Goal: Task Accomplishment & Management: Manage account settings

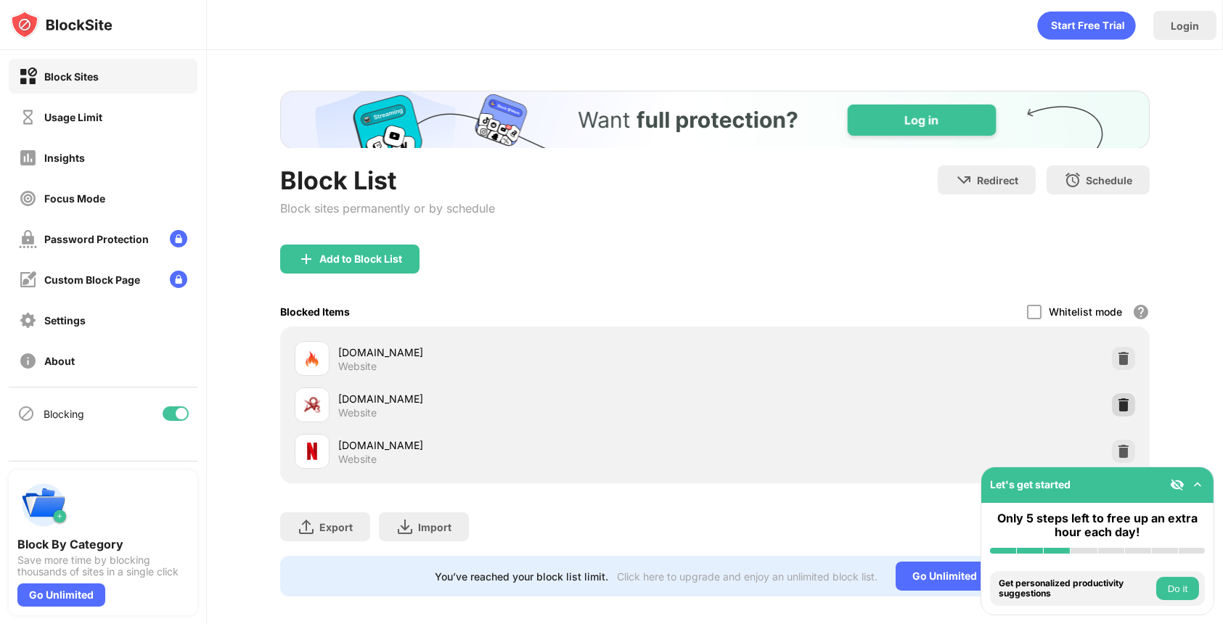
click at [1116, 401] on img at bounding box center [1123, 405] width 15 height 15
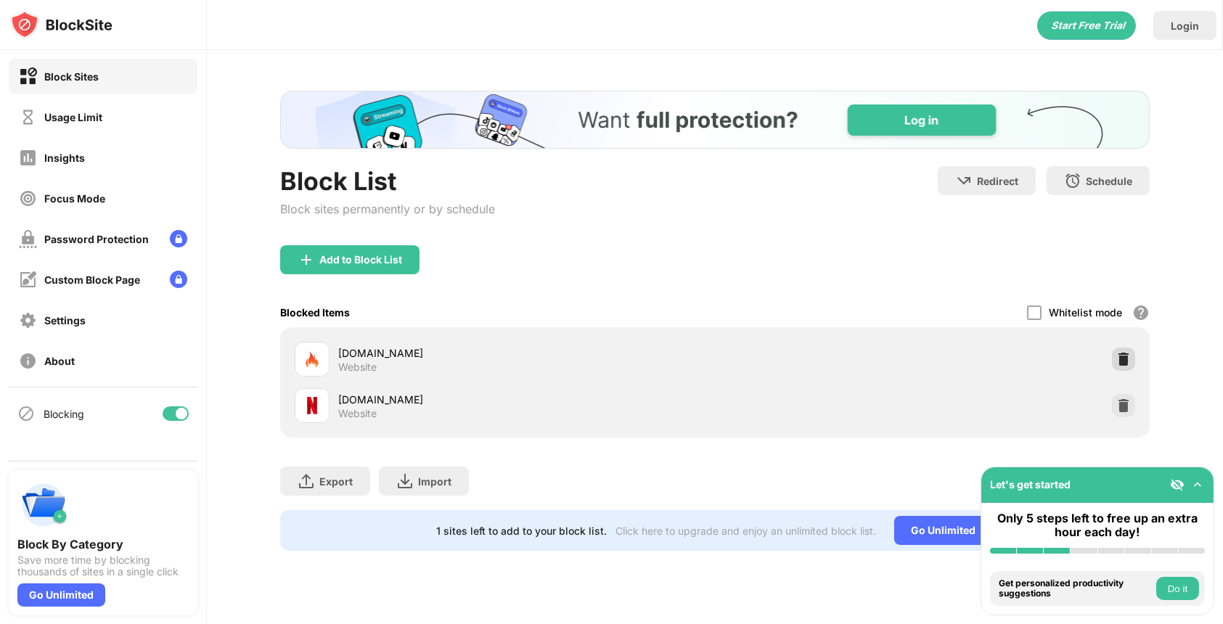
click at [1133, 361] on div at bounding box center [1123, 359] width 23 height 23
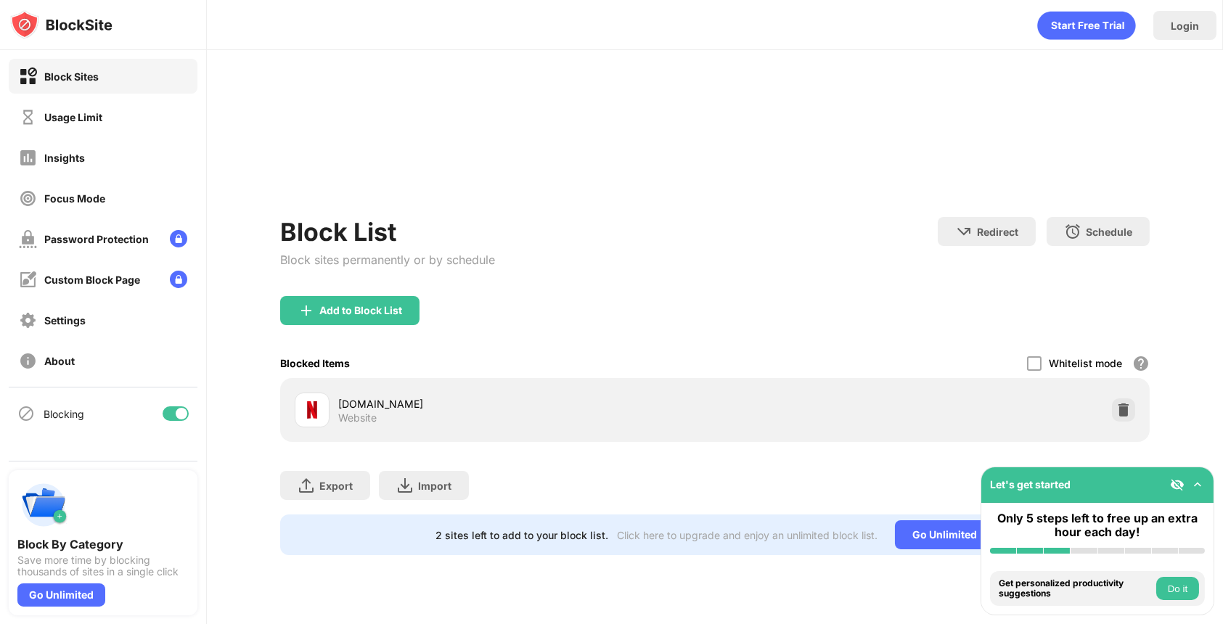
click at [388, 247] on div "Block List Block sites permanently or by schedule" at bounding box center [387, 256] width 215 height 79
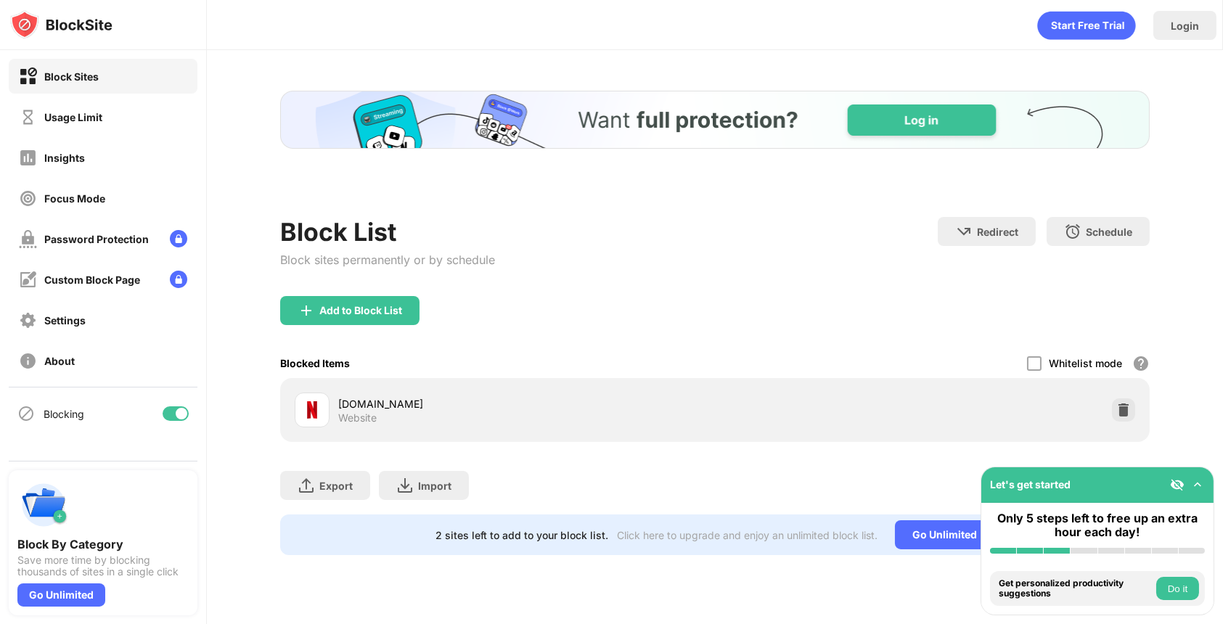
click at [363, 294] on div "Block List Block sites permanently or by schedule" at bounding box center [387, 256] width 215 height 79
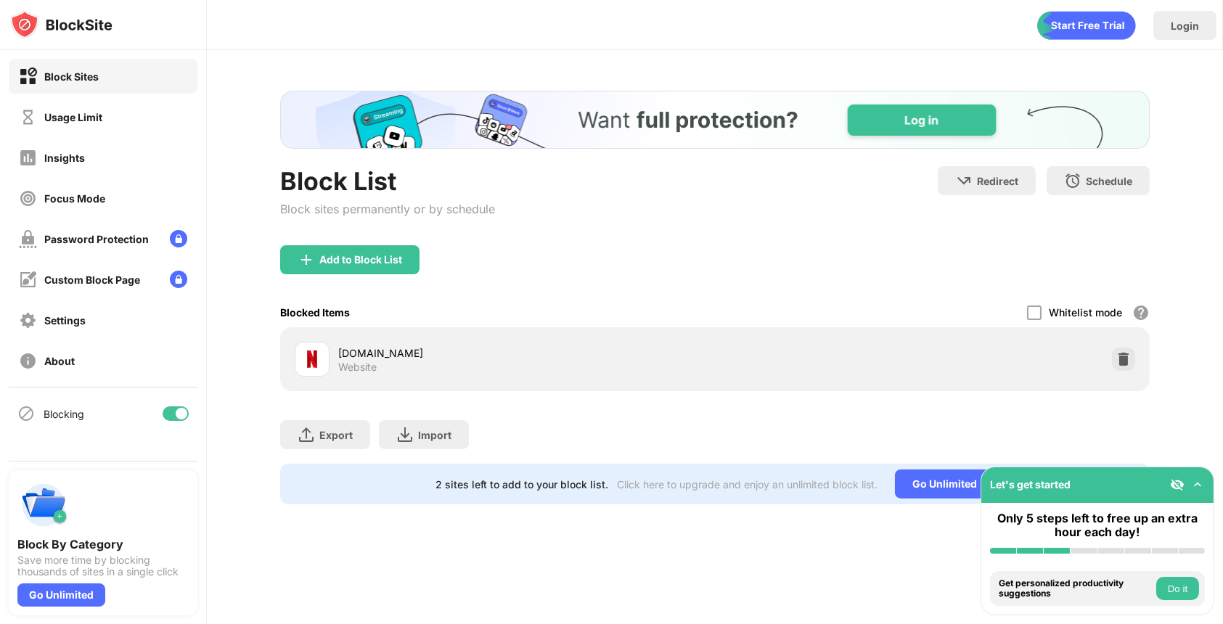
click at [356, 310] on div "Blocked Items Whitelist mode Block all websites except for those in your whitel…" at bounding box center [714, 313] width 869 height 30
click at [372, 262] on div "Add to Block List" at bounding box center [360, 260] width 83 height 12
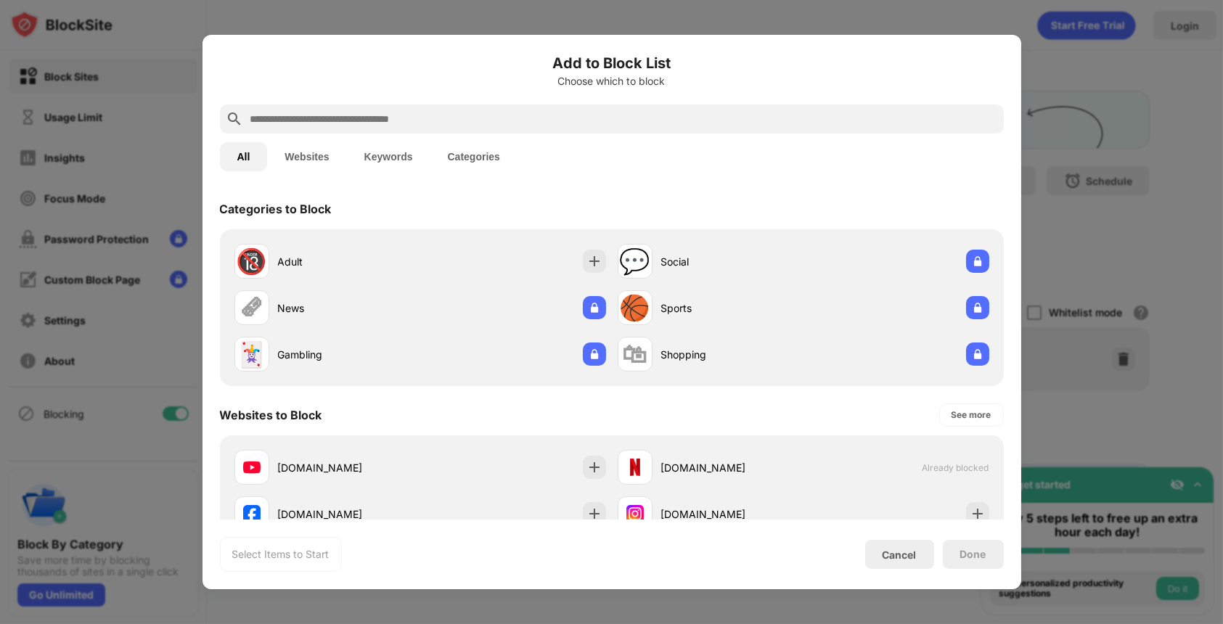
click at [441, 110] on input "text" at bounding box center [623, 118] width 749 height 17
paste input "**********"
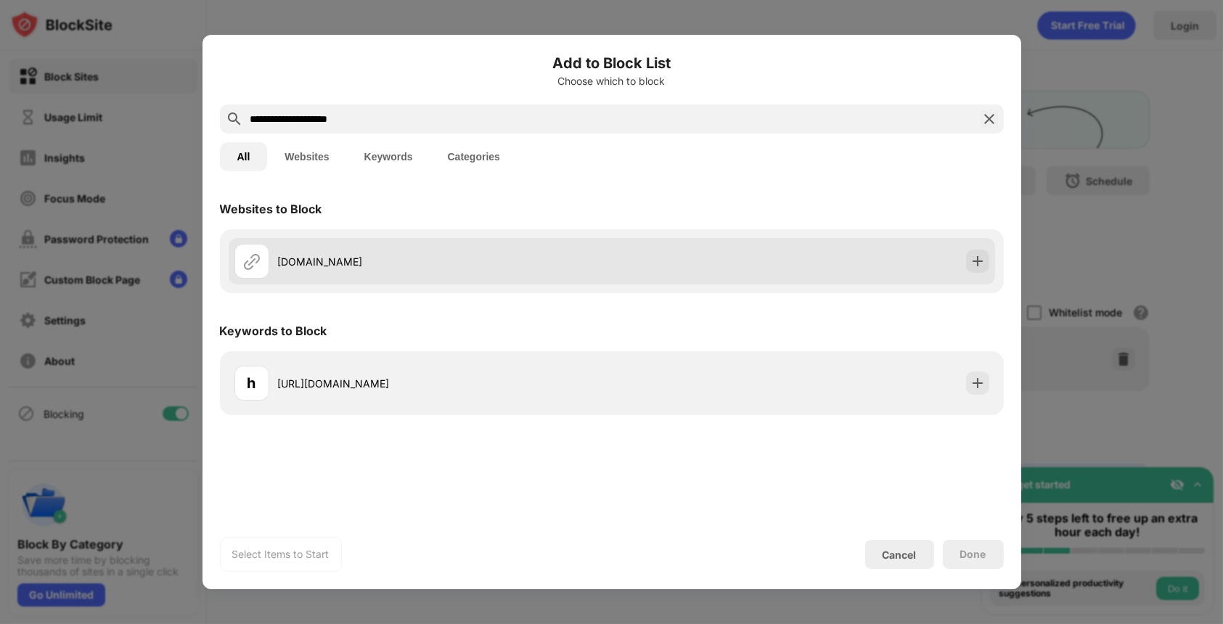
type input "**********"
click at [896, 266] on div "[DOMAIN_NAME]" at bounding box center [612, 261] width 766 height 46
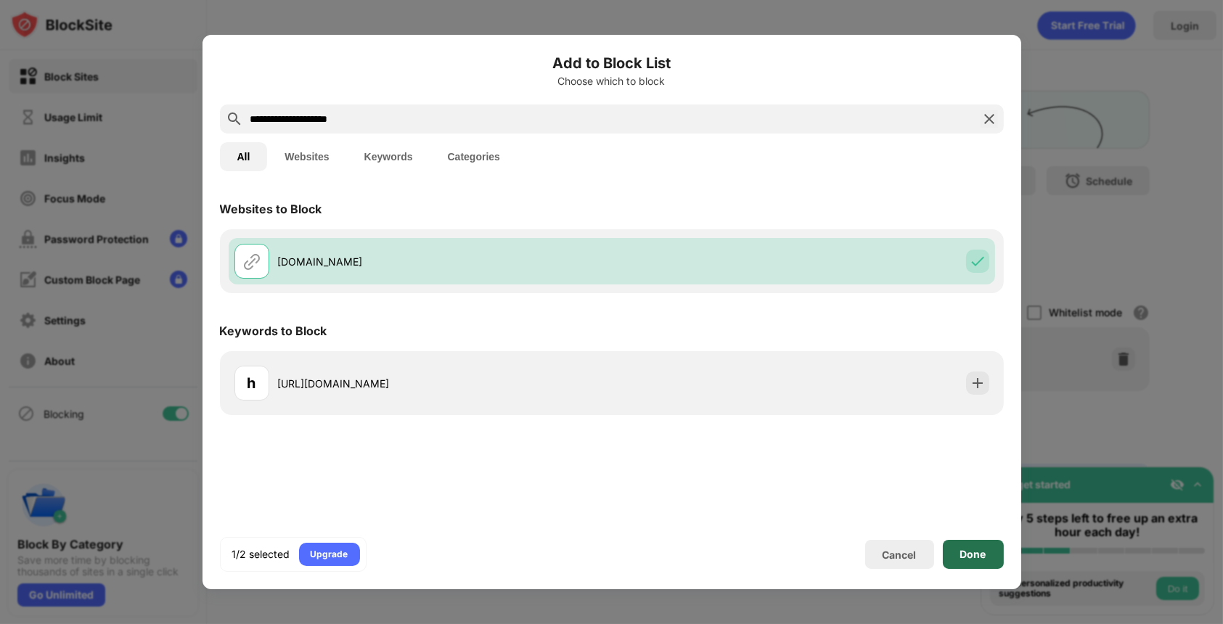
click at [985, 546] on div "Done" at bounding box center [973, 554] width 61 height 29
